Goal: Task Accomplishment & Management: Use online tool/utility

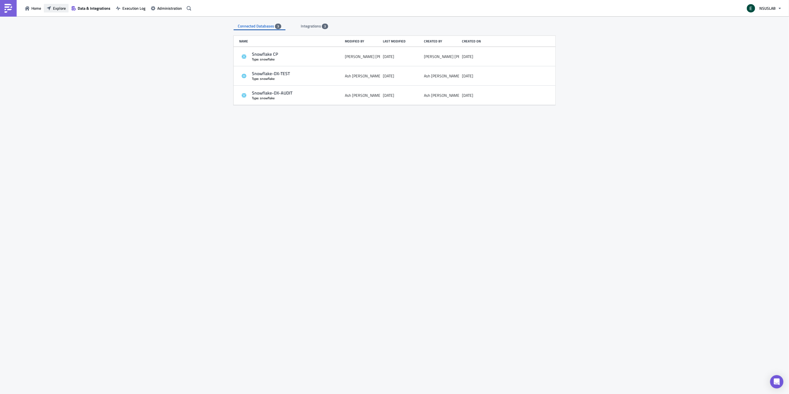
click at [52, 11] on button "Explore" at bounding box center [56, 8] width 25 height 9
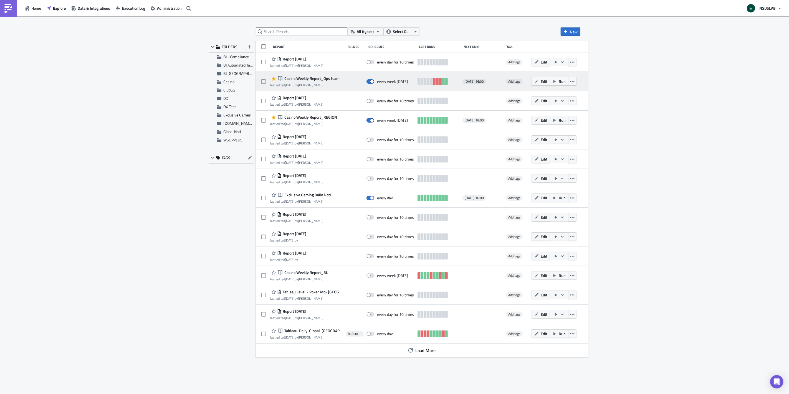
click at [348, 82] on div at bounding box center [355, 81] width 18 height 11
click at [330, 77] on span "Casino Weekly Report_Ops team" at bounding box center [311, 78] width 57 height 5
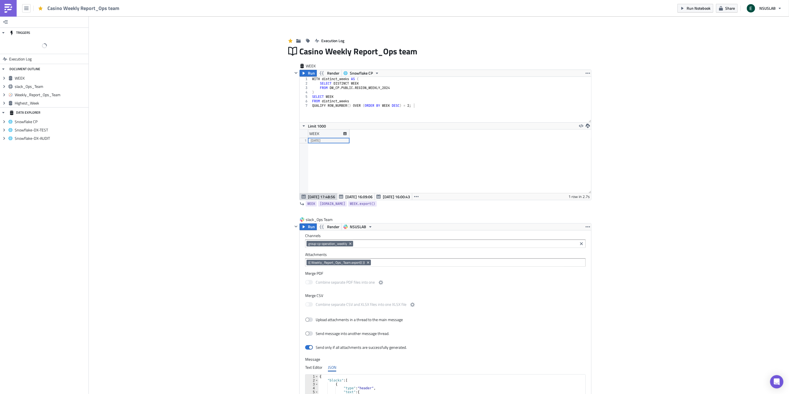
scroll to position [63, 292]
click at [4, 21] on icon "button" at bounding box center [5, 22] width 4 height 4
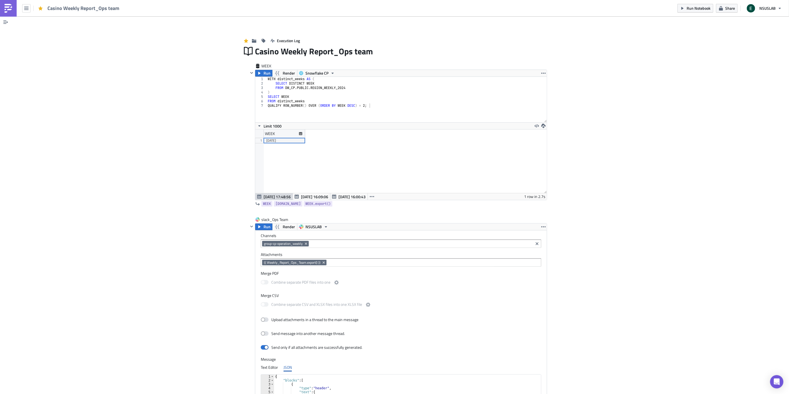
click at [4, 21] on icon "button" at bounding box center [5, 22] width 4 height 4
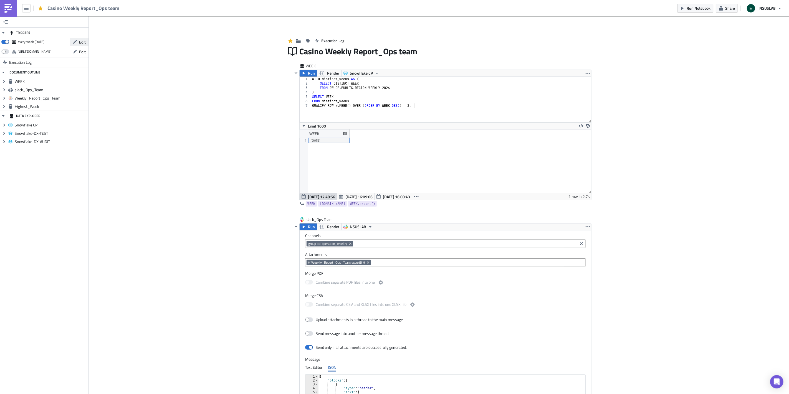
click at [77, 42] on icon "button" at bounding box center [75, 42] width 4 height 4
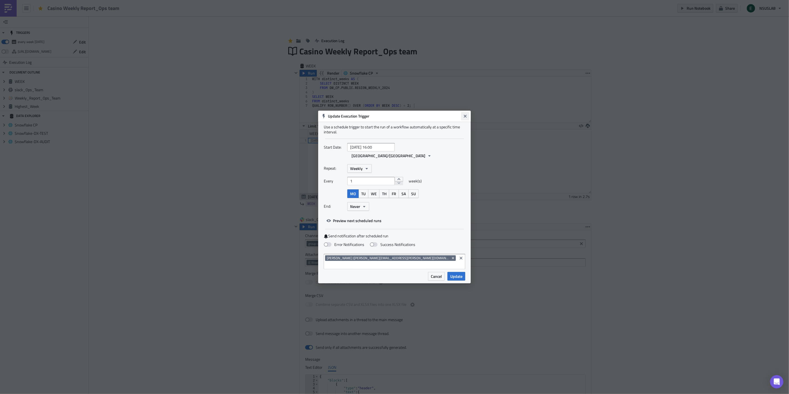
click at [465, 118] on icon "Close" at bounding box center [465, 116] width 3 height 3
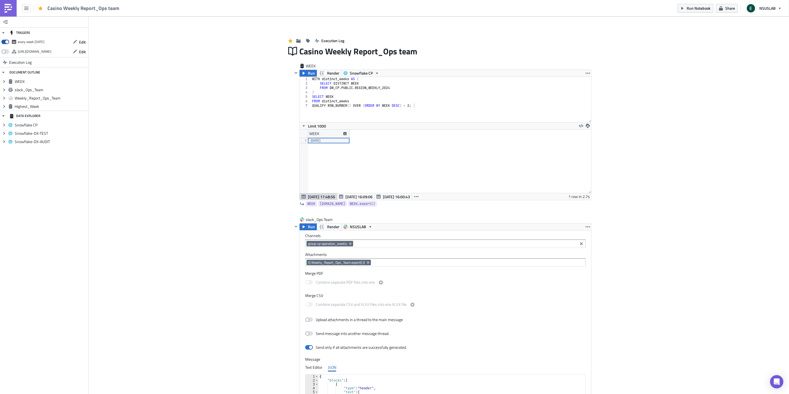
click at [3, 43] on span at bounding box center [5, 42] width 8 height 4
click at [3, 42] on input "checkbox" at bounding box center [4, 41] width 4 height 4
checkbox input "false"
click at [81, 44] on span "Edit" at bounding box center [82, 42] width 7 height 6
